Goal: Navigation & Orientation: Find specific page/section

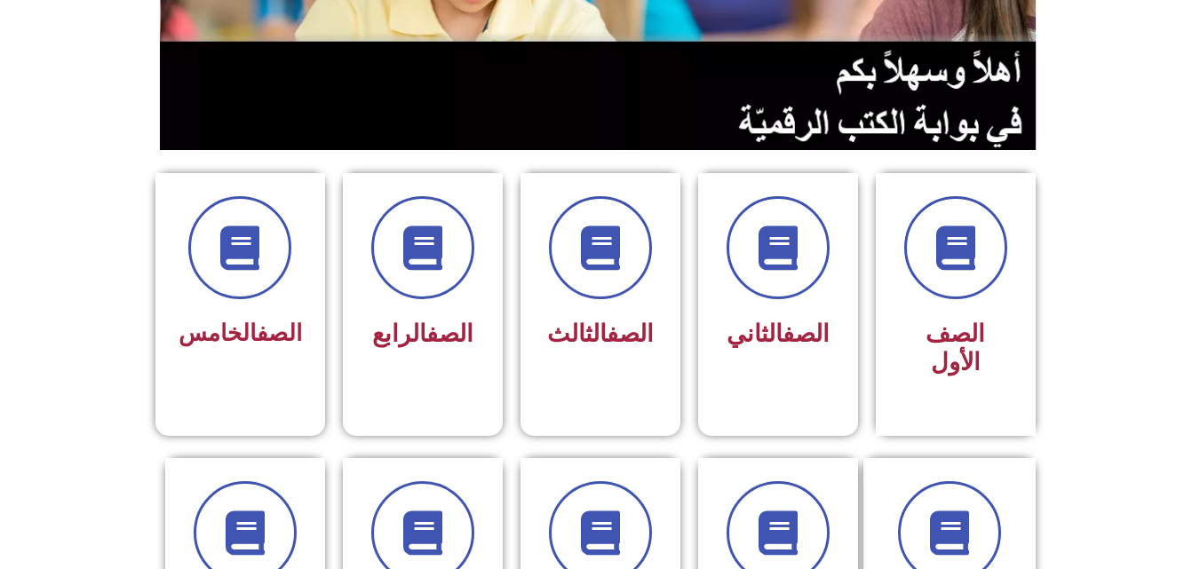
scroll to position [294, 0]
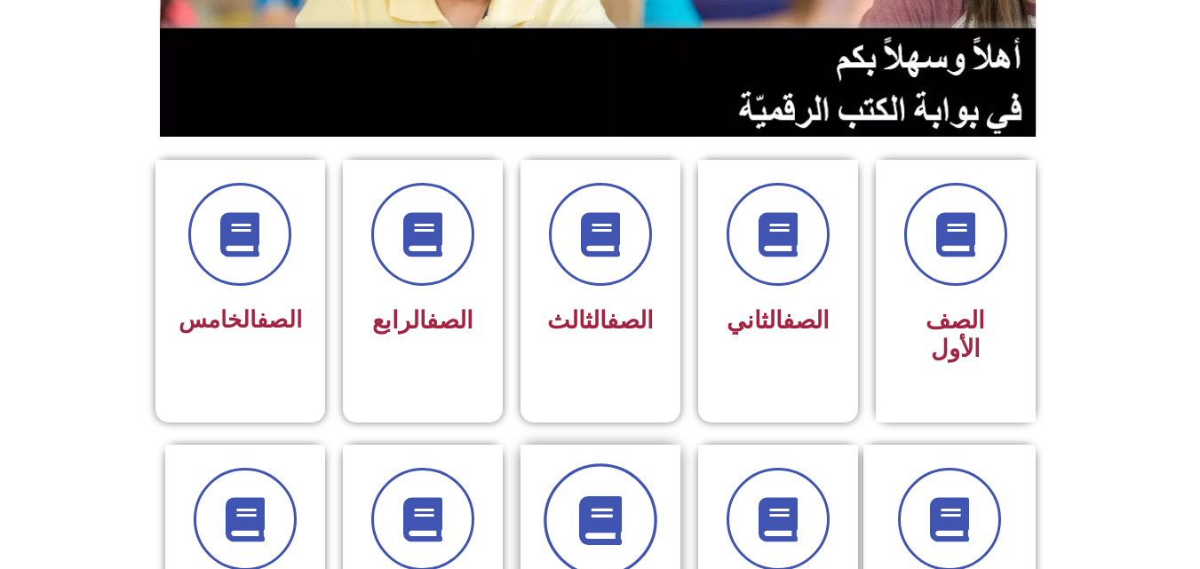
click at [622, 496] on icon at bounding box center [600, 520] width 49 height 49
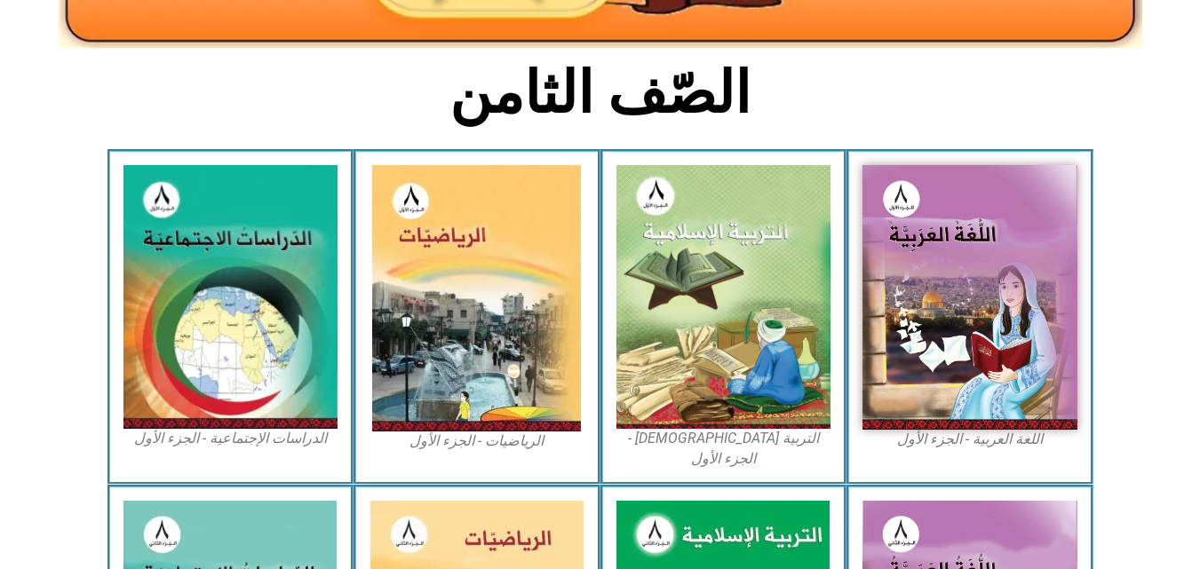
scroll to position [384, 0]
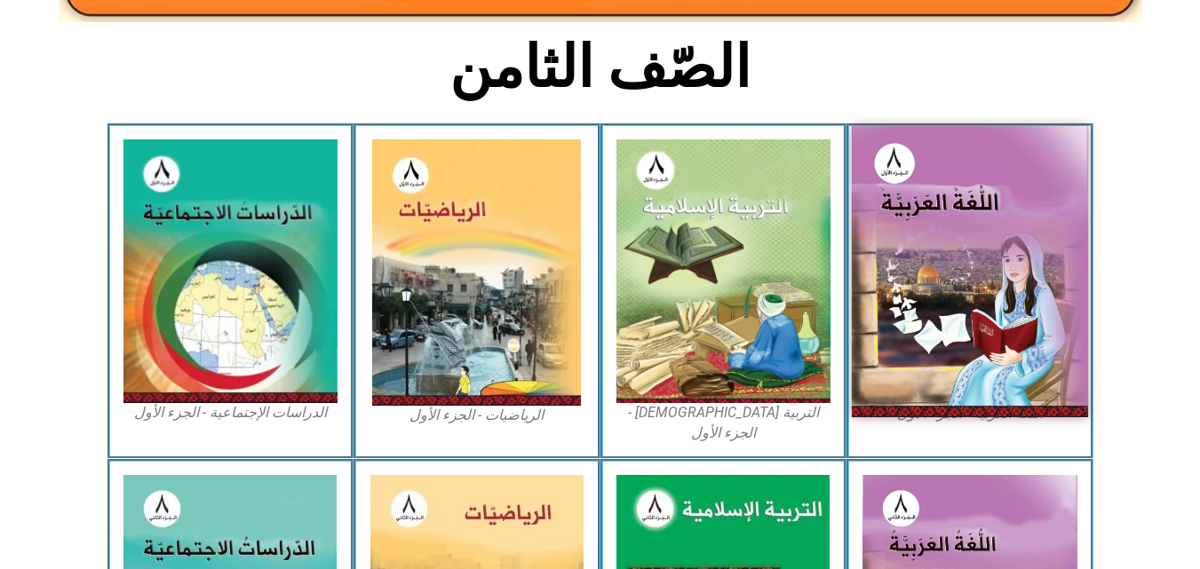
click at [944, 346] on img at bounding box center [970, 271] width 236 height 290
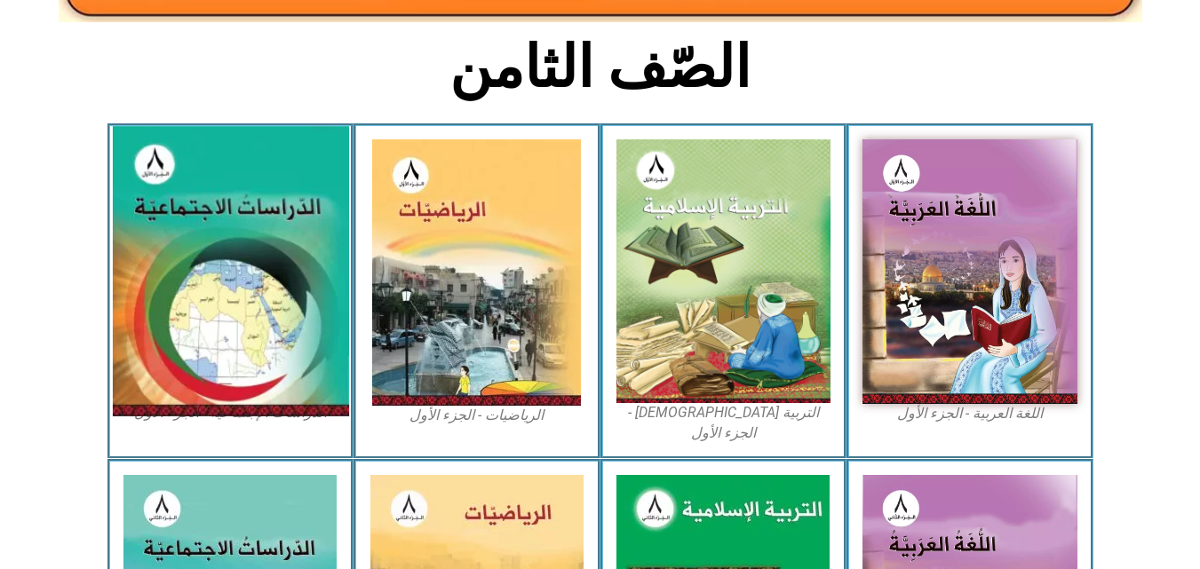
click at [227, 279] on img at bounding box center [230, 271] width 236 height 290
click at [249, 312] on img at bounding box center [230, 271] width 236 height 290
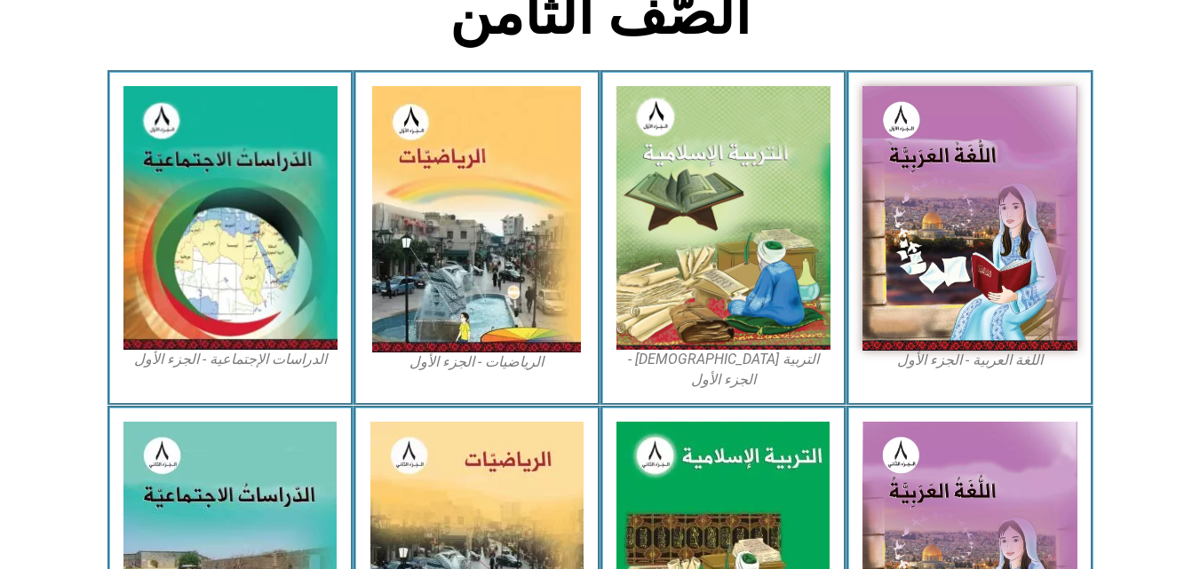
scroll to position [434, 0]
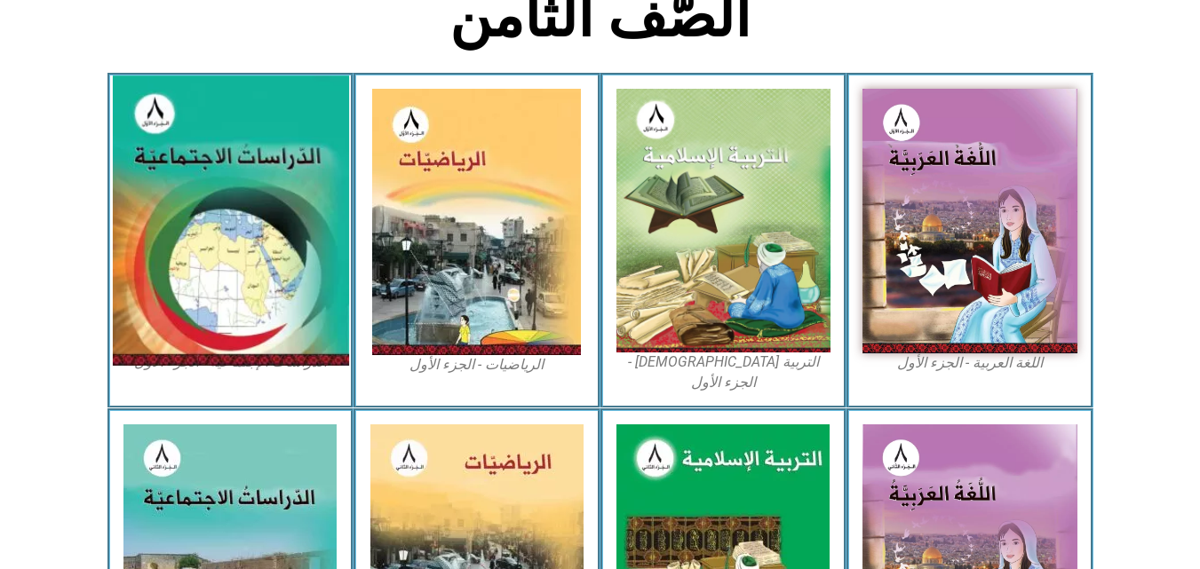
click at [253, 234] on img at bounding box center [230, 221] width 236 height 290
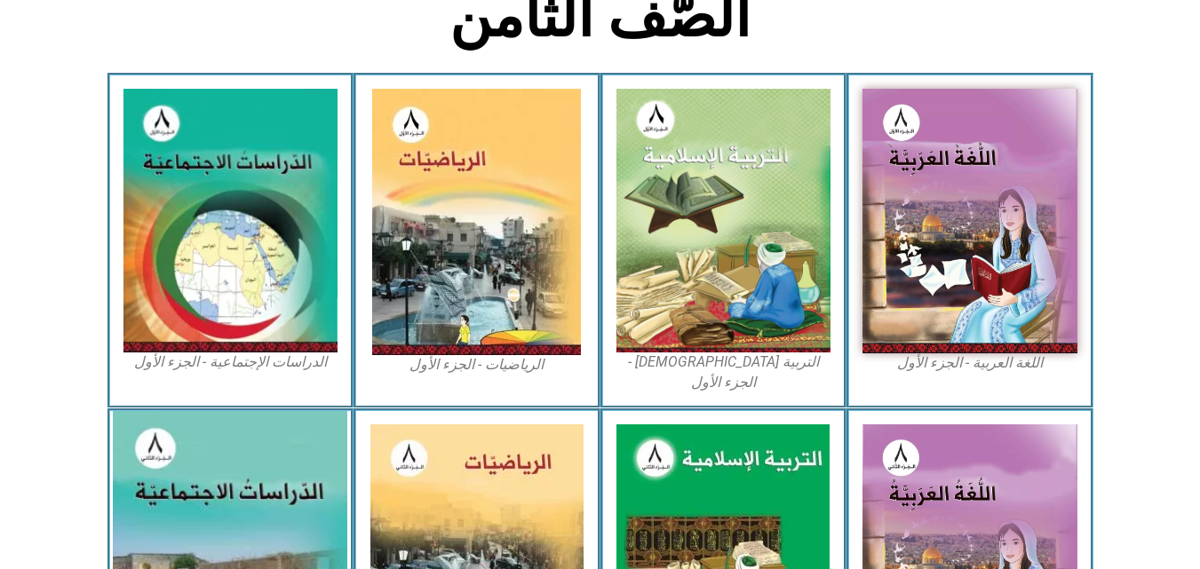
click at [243, 467] on img at bounding box center [230, 557] width 235 height 293
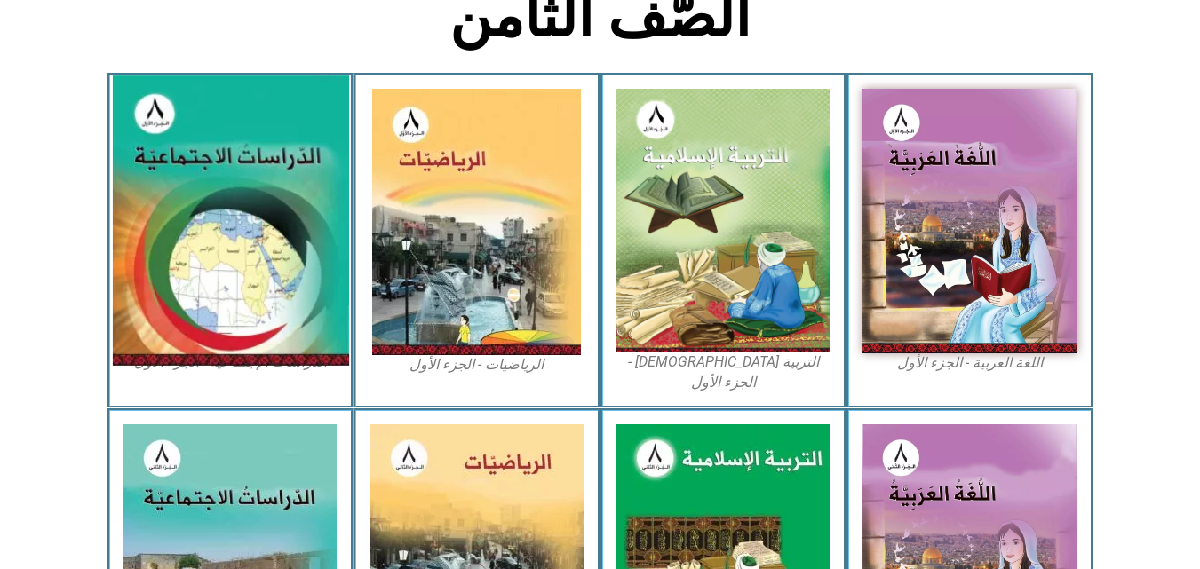
click at [324, 227] on img at bounding box center [230, 221] width 236 height 290
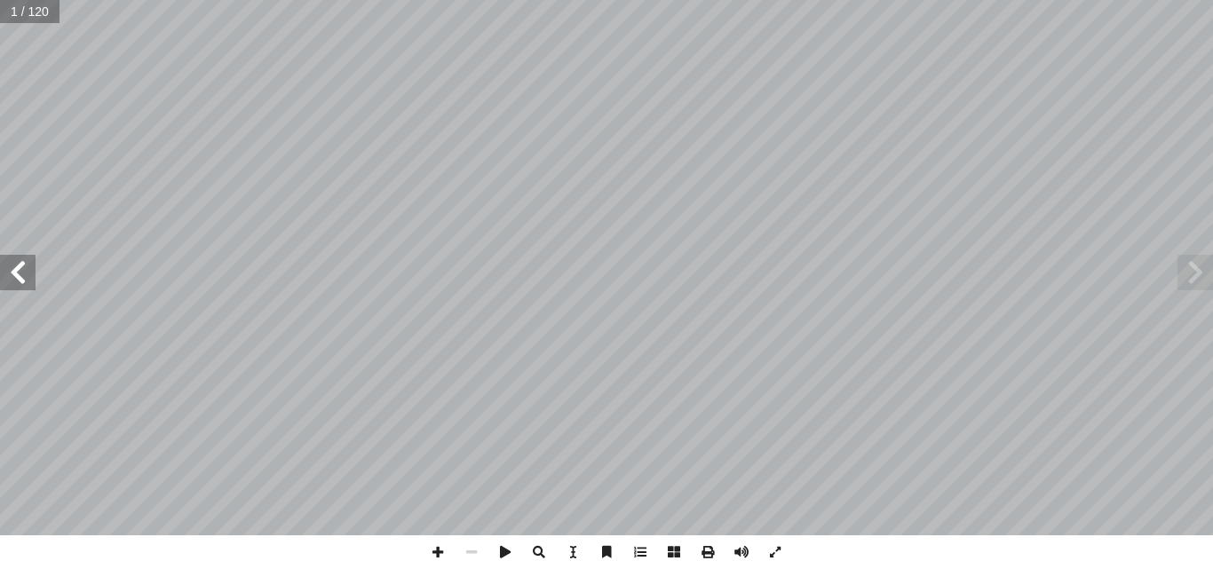
click at [18, 284] on span at bounding box center [18, 273] width 36 height 36
click at [15, 282] on span at bounding box center [18, 273] width 36 height 36
click at [442, 556] on span at bounding box center [438, 553] width 34 height 34
click at [16, 283] on span at bounding box center [18, 273] width 36 height 36
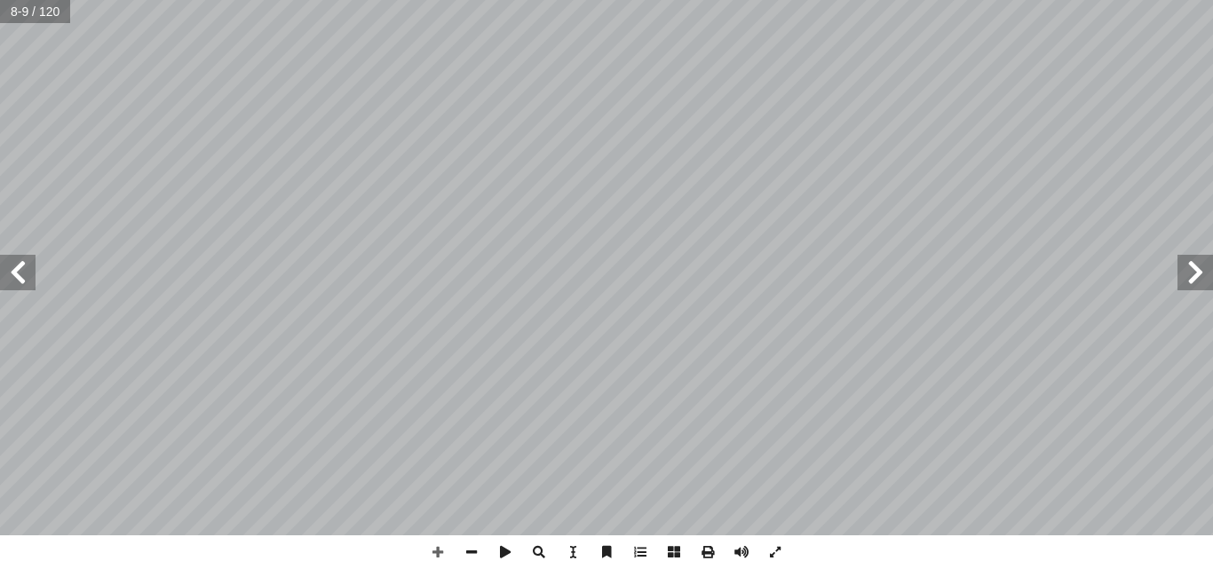
click at [19, 276] on span at bounding box center [18, 273] width 36 height 36
click at [478, 554] on span at bounding box center [472, 553] width 34 height 34
click at [20, 277] on span at bounding box center [18, 273] width 36 height 36
click at [441, 557] on span at bounding box center [438, 553] width 34 height 34
drag, startPoint x: 993, startPoint y: 539, endPoint x: 469, endPoint y: 545, distance: 524.2
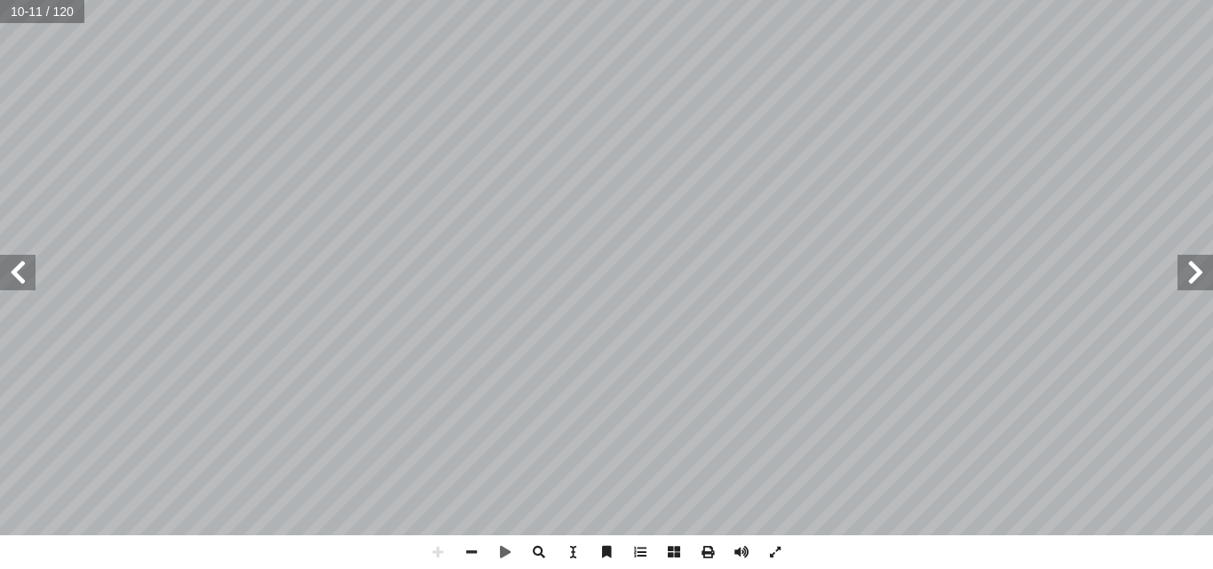
click at [469, 545] on span at bounding box center [472, 553] width 34 height 34
click at [22, 266] on span at bounding box center [18, 273] width 36 height 36
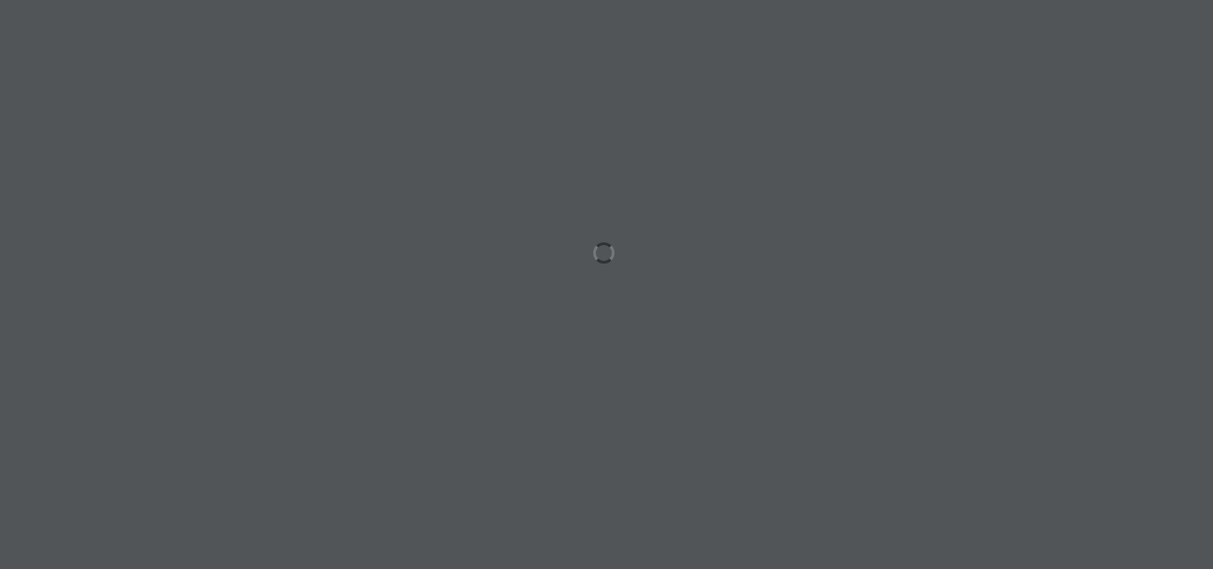
click at [654, 243] on div at bounding box center [606, 284] width 1213 height 569
click at [648, 251] on div at bounding box center [606, 284] width 1213 height 569
click at [648, 253] on div at bounding box center [606, 284] width 1213 height 569
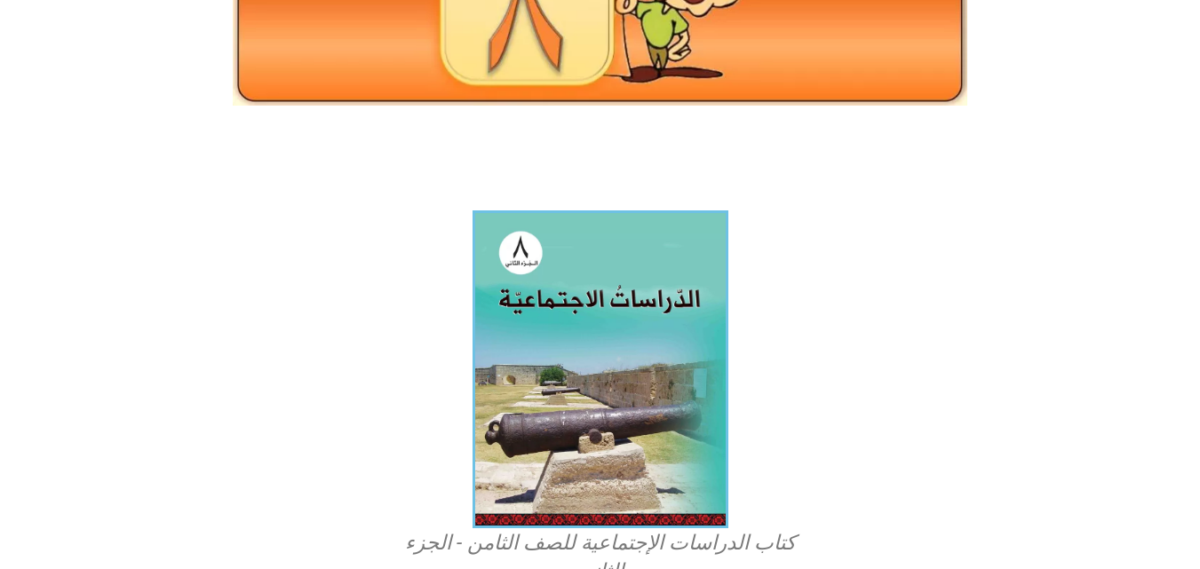
scroll to position [318, 0]
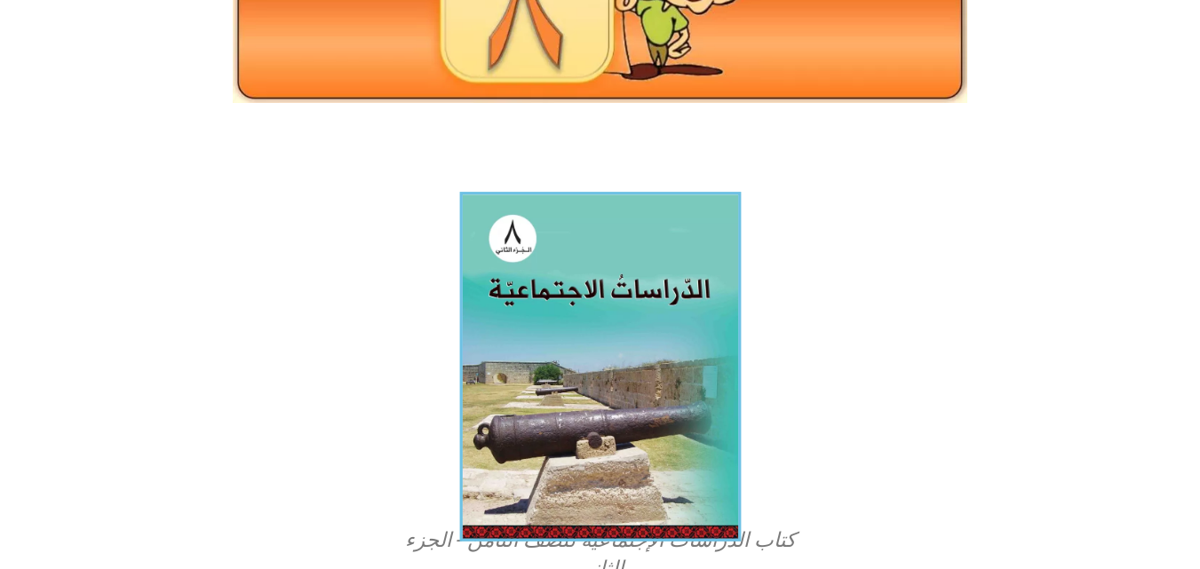
click at [610, 290] on img at bounding box center [600, 367] width 282 height 350
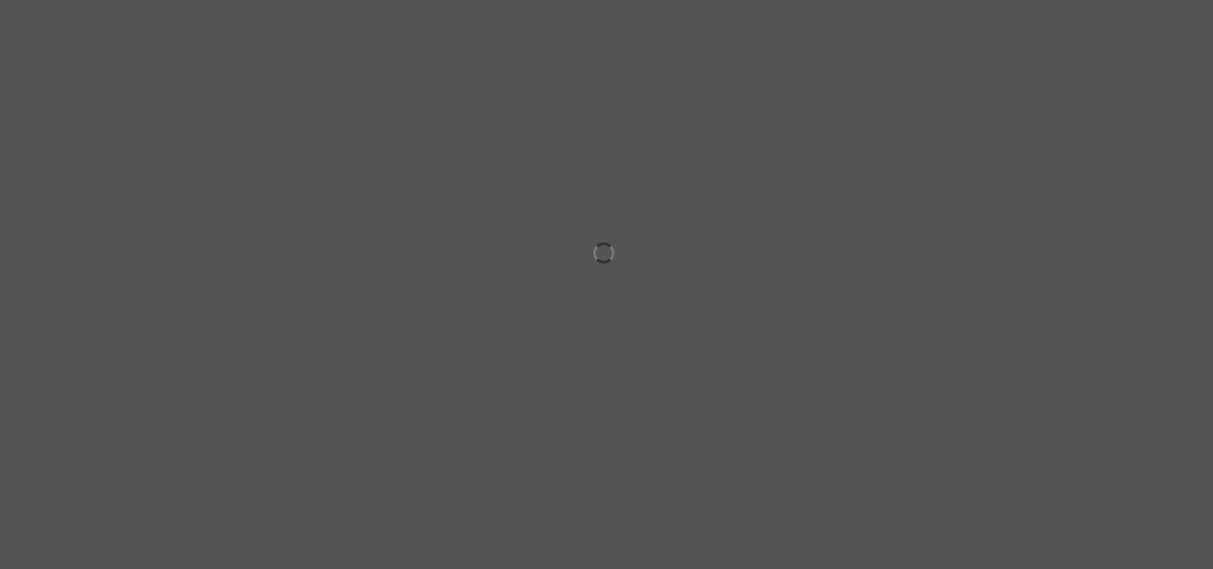
click at [609, 315] on div at bounding box center [606, 284] width 1213 height 569
click at [609, 312] on div at bounding box center [606, 284] width 1213 height 569
drag, startPoint x: 664, startPoint y: 234, endPoint x: 495, endPoint y: 313, distance: 186.4
click at [495, 316] on div at bounding box center [606, 284] width 1213 height 569
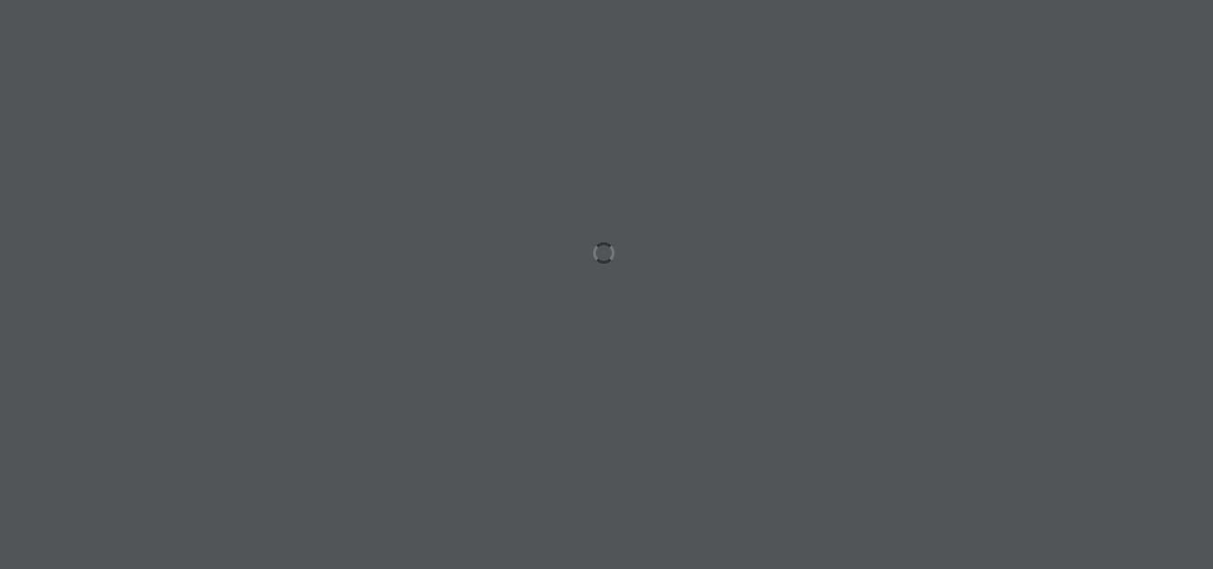
click at [596, 262] on div at bounding box center [606, 284] width 1213 height 569
click at [596, 255] on div at bounding box center [606, 284] width 1213 height 569
click at [595, 253] on div at bounding box center [606, 284] width 1213 height 569
click at [572, 247] on div at bounding box center [606, 284] width 1213 height 569
click at [592, 247] on div at bounding box center [606, 284] width 1213 height 569
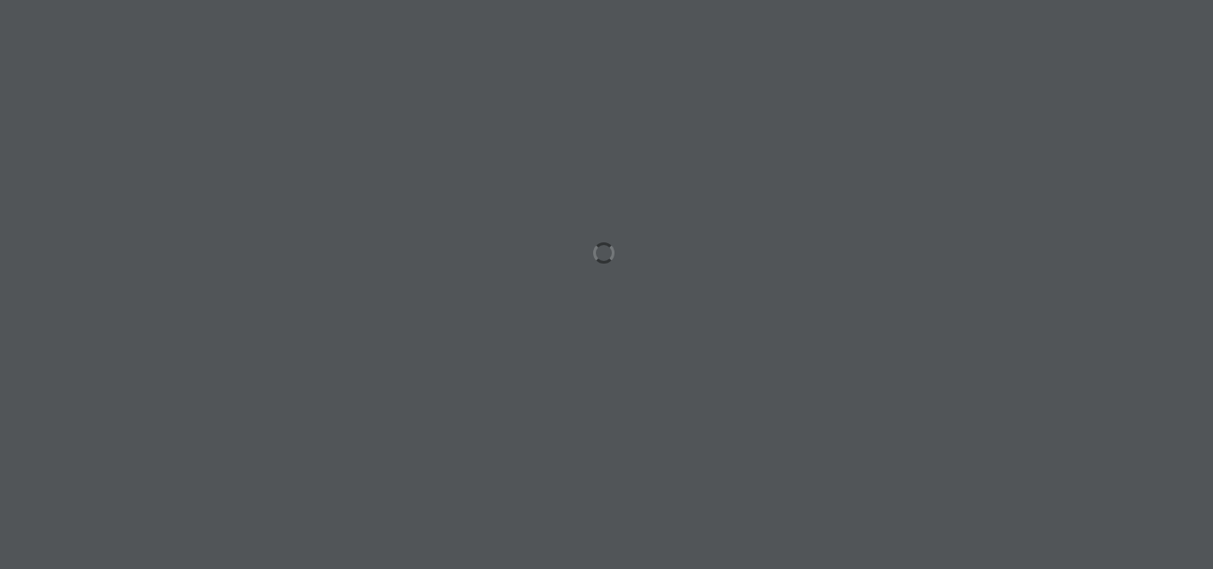
click at [592, 247] on div at bounding box center [606, 284] width 1213 height 569
click at [591, 249] on div at bounding box center [606, 284] width 1213 height 569
click at [586, 251] on div at bounding box center [606, 284] width 1213 height 569
drag, startPoint x: 586, startPoint y: 251, endPoint x: 0, endPoint y: -77, distance: 672.2
click at [0, 0] on html "الصفحة الرئيسية الصف الأول الصف الثاني الصف الثالث الصف الرابع الصف الخامس الصف…" at bounding box center [606, 81] width 1213 height 162
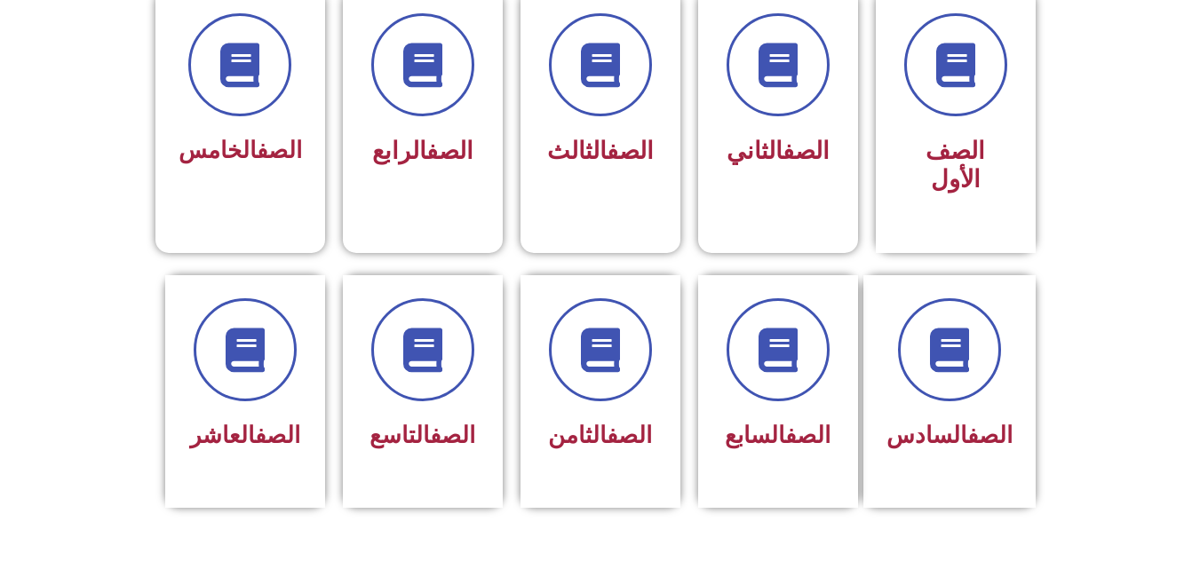
scroll to position [496, 0]
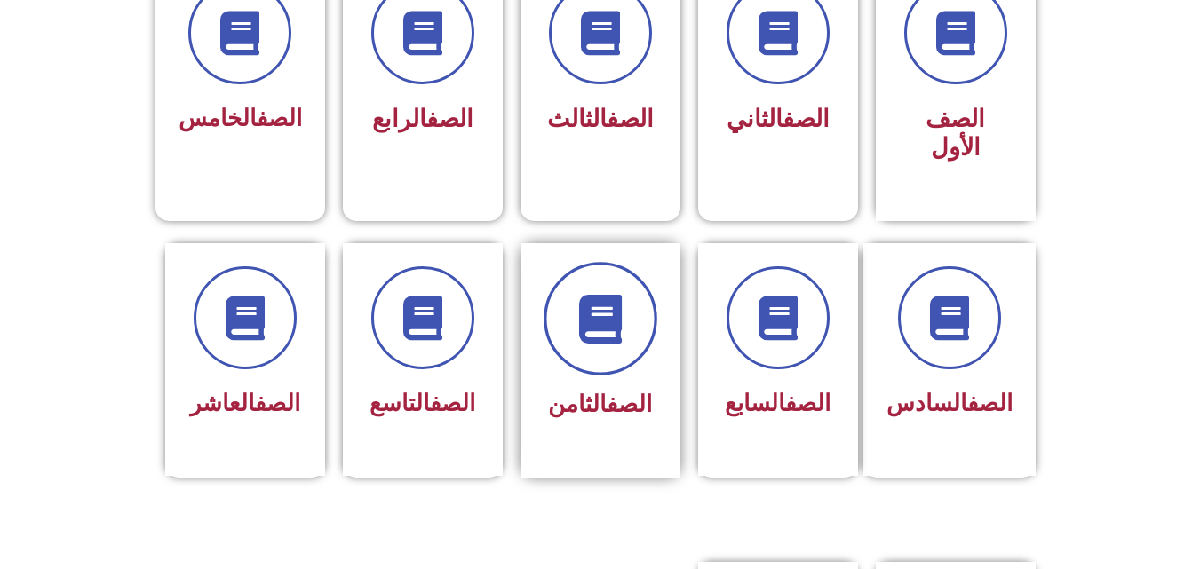
click at [612, 262] on span at bounding box center [601, 319] width 114 height 114
click at [616, 303] on icon at bounding box center [600, 318] width 49 height 49
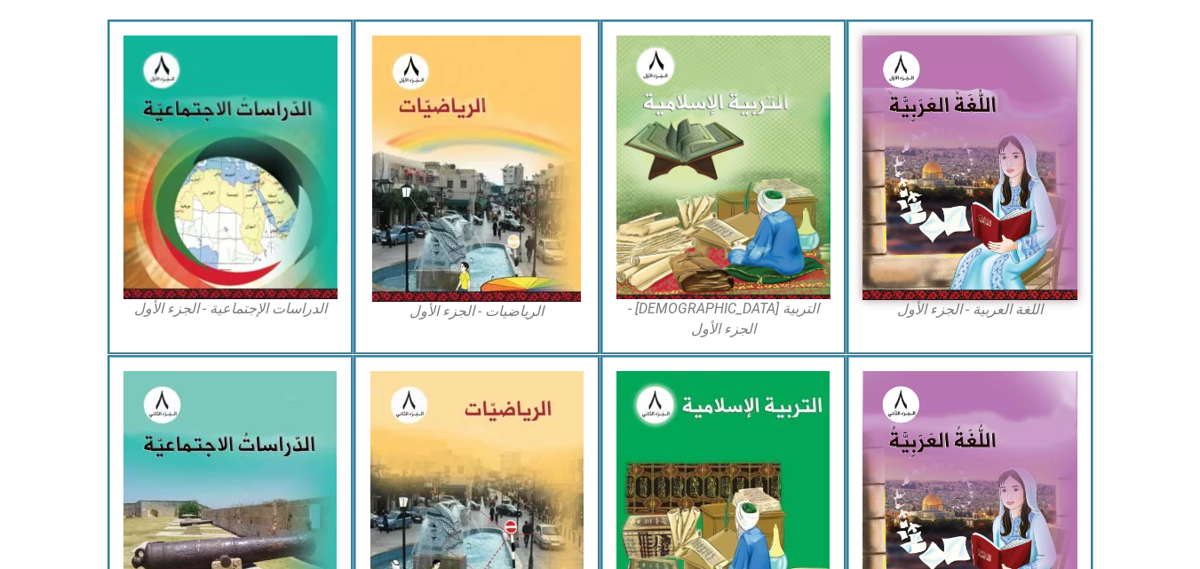
scroll to position [501, 0]
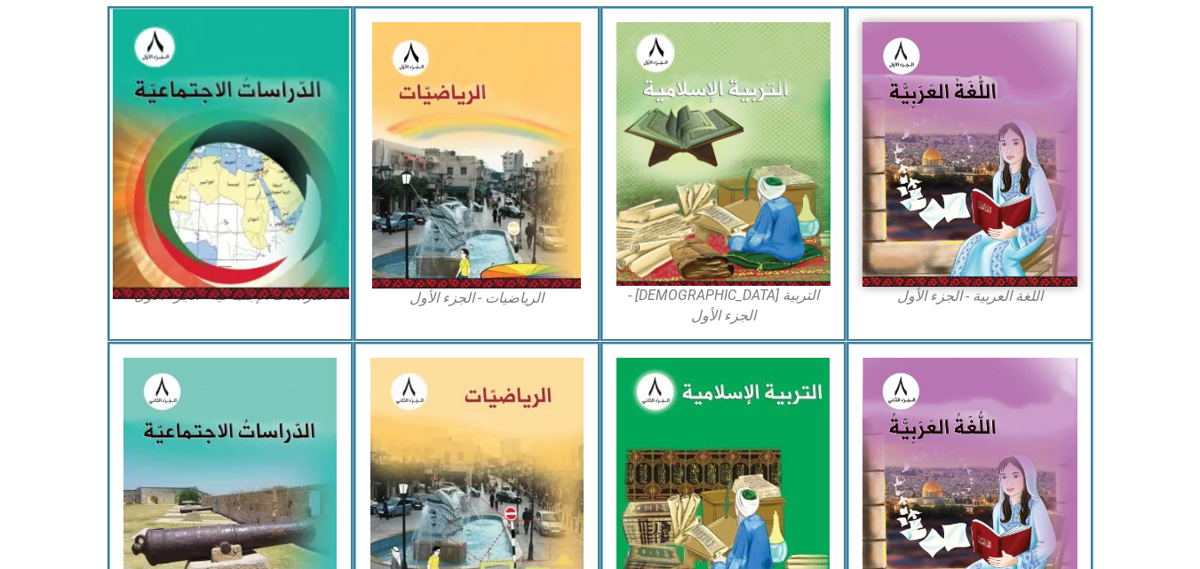
click at [269, 199] on img at bounding box center [230, 154] width 236 height 290
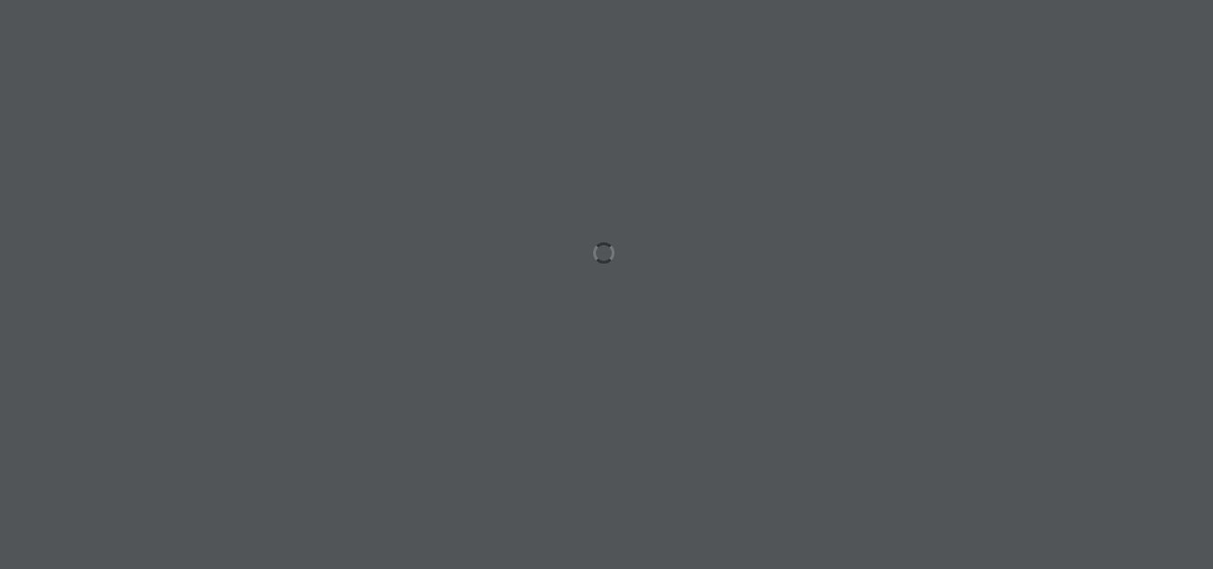
click at [636, 290] on div at bounding box center [606, 284] width 1213 height 569
click at [742, 291] on div at bounding box center [606, 284] width 1213 height 569
click at [621, 225] on div at bounding box center [606, 284] width 1213 height 569
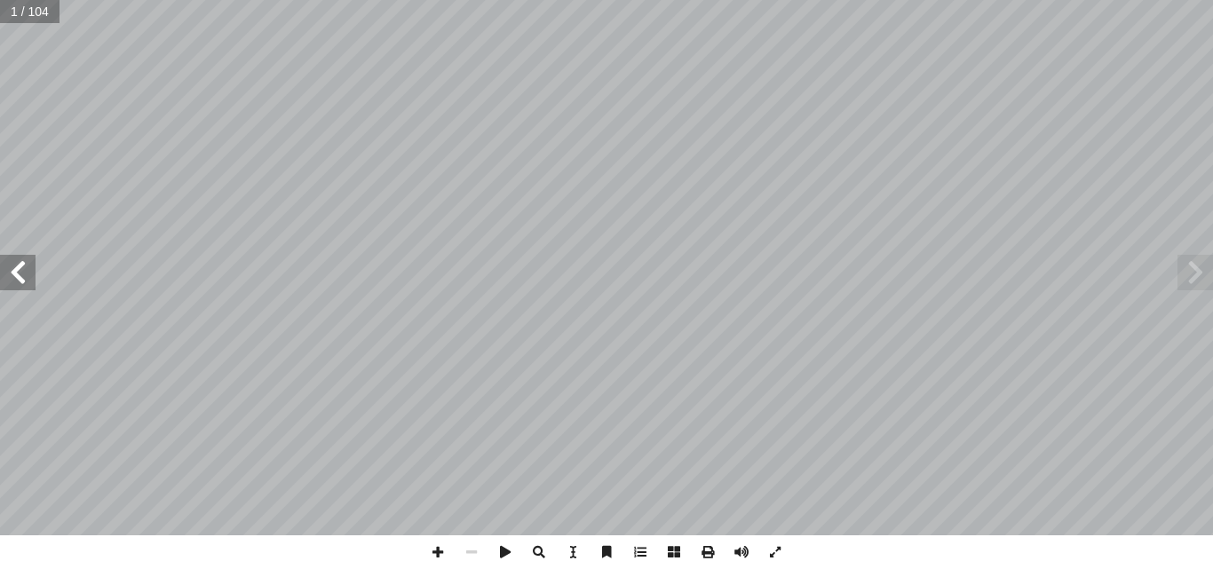
click at [33, 266] on span at bounding box center [18, 273] width 36 height 36
click at [20, 273] on span at bounding box center [18, 273] width 36 height 36
click at [17, 287] on span at bounding box center [18, 273] width 36 height 36
click at [27, 282] on span at bounding box center [18, 273] width 36 height 36
click at [503, 566] on span at bounding box center [506, 553] width 34 height 34
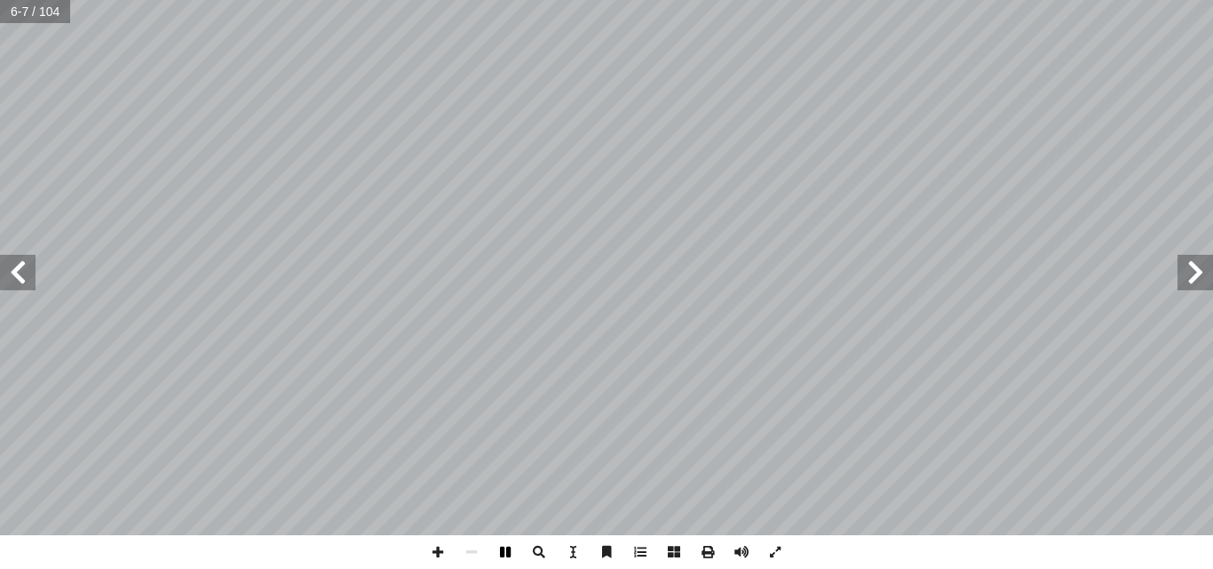
click at [498, 558] on span at bounding box center [506, 553] width 34 height 34
click at [17, 285] on span at bounding box center [18, 273] width 36 height 36
click at [448, 543] on span at bounding box center [438, 553] width 34 height 34
click at [432, 552] on span at bounding box center [438, 553] width 34 height 34
click at [0, 263] on span at bounding box center [18, 273] width 36 height 36
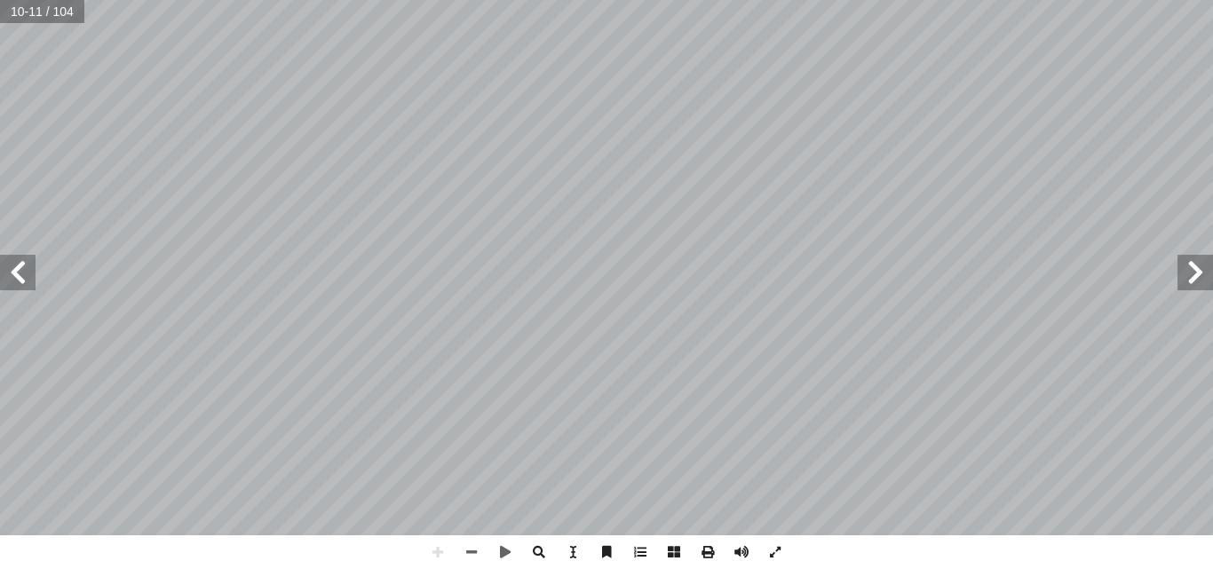
click at [35, 286] on span at bounding box center [18, 273] width 36 height 36
click at [316, 162] on html "الصفحة الرئيسية الصف الأول الصف الثاني الصف الثالث الصف الرابع الصف الخامس الصف…" at bounding box center [606, 81] width 1213 height 162
click at [439, 0] on html "الصفحة الرئيسية الصف الأول الصف الثاني الصف الثالث الصف الرابع الصف الخامس الصف…" at bounding box center [606, 81] width 1213 height 162
click at [464, 543] on div "٨ شاط تطبيقي َ ن ِ المشار ِ ة ّ ي ِ ب َ ر َ الع ِ ل َ و ُّ الد َ سماء أ ا ِ فتر…" at bounding box center [606, 284] width 1213 height 569
